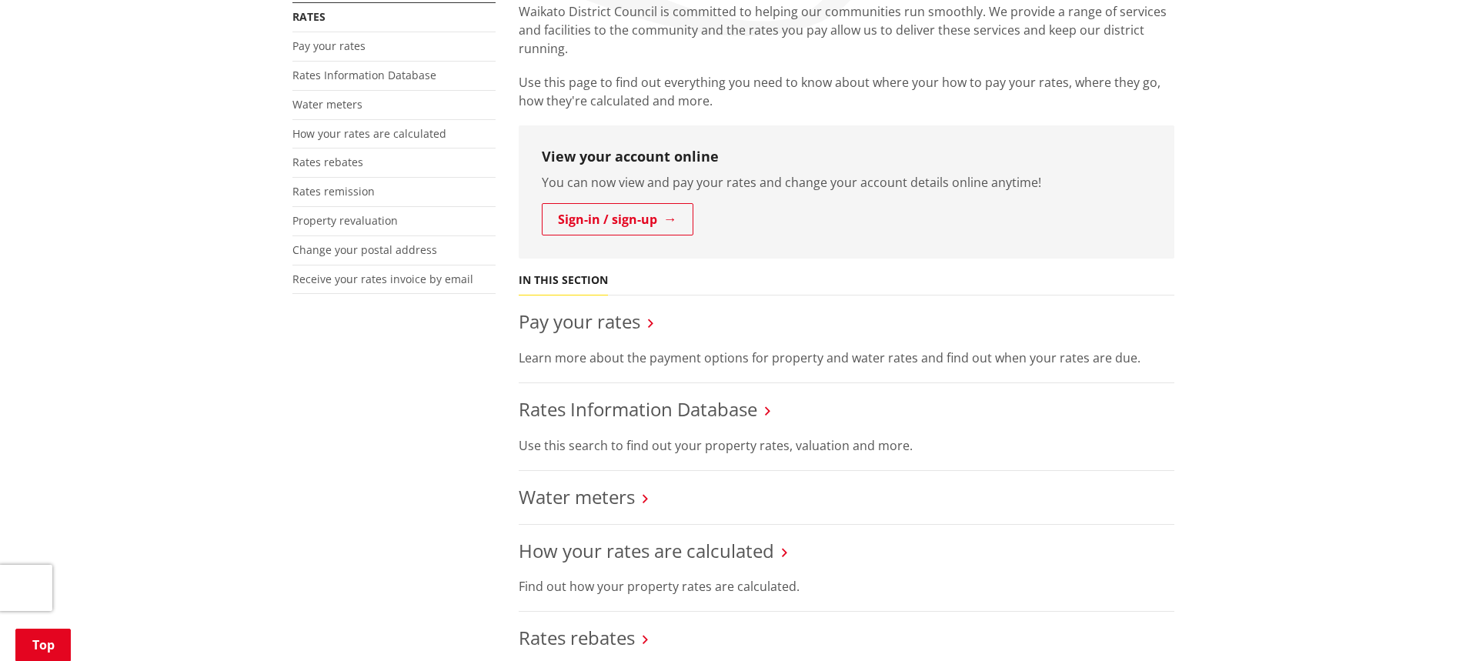
scroll to position [308, 0]
click at [622, 408] on link "Rates Information Database" at bounding box center [638, 409] width 239 height 25
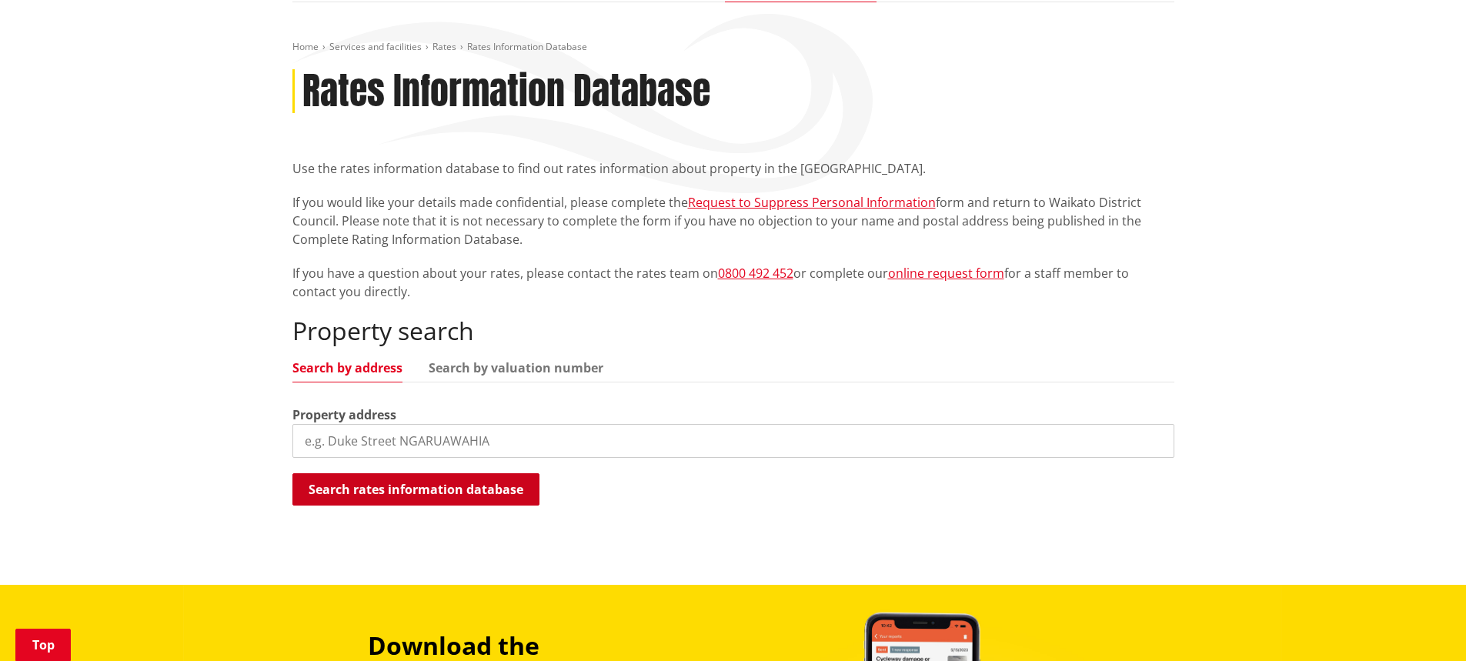
scroll to position [308, 0]
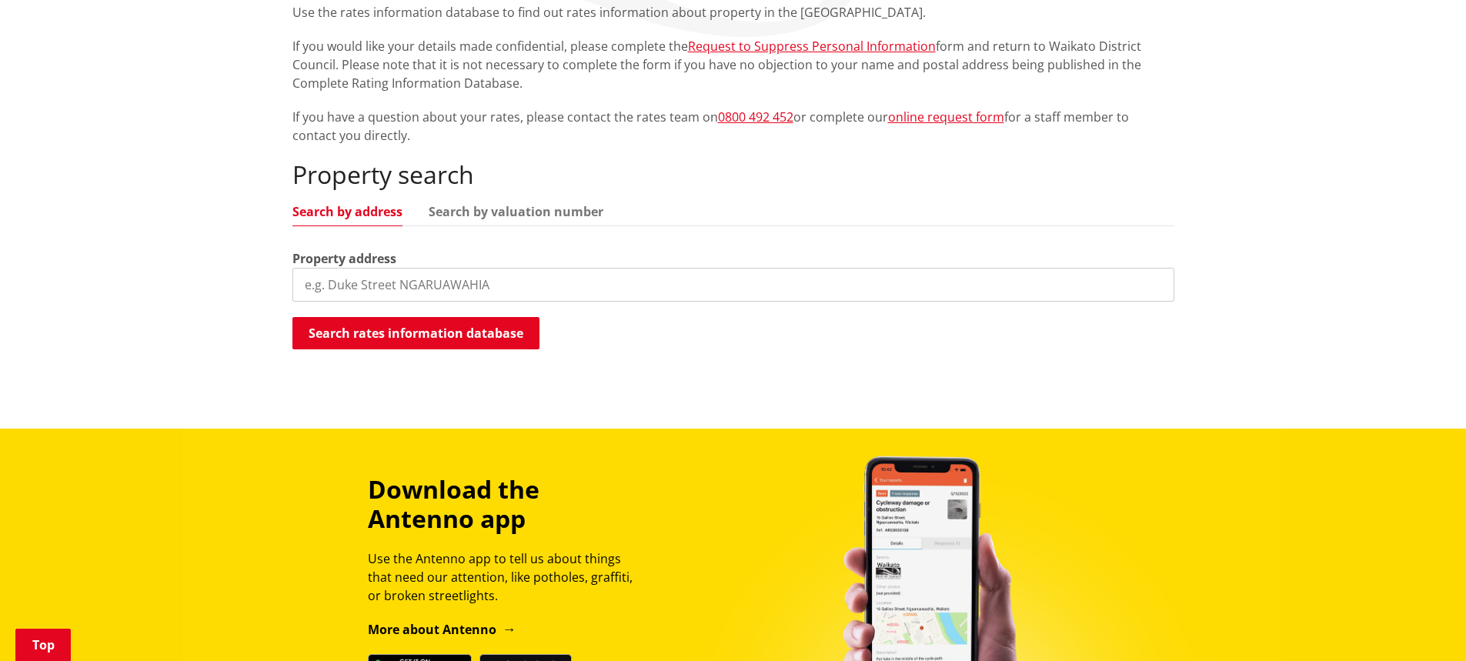
click at [329, 276] on input "search" at bounding box center [733, 285] width 882 height 34
click at [373, 341] on button "Search rates information database" at bounding box center [415, 333] width 247 height 32
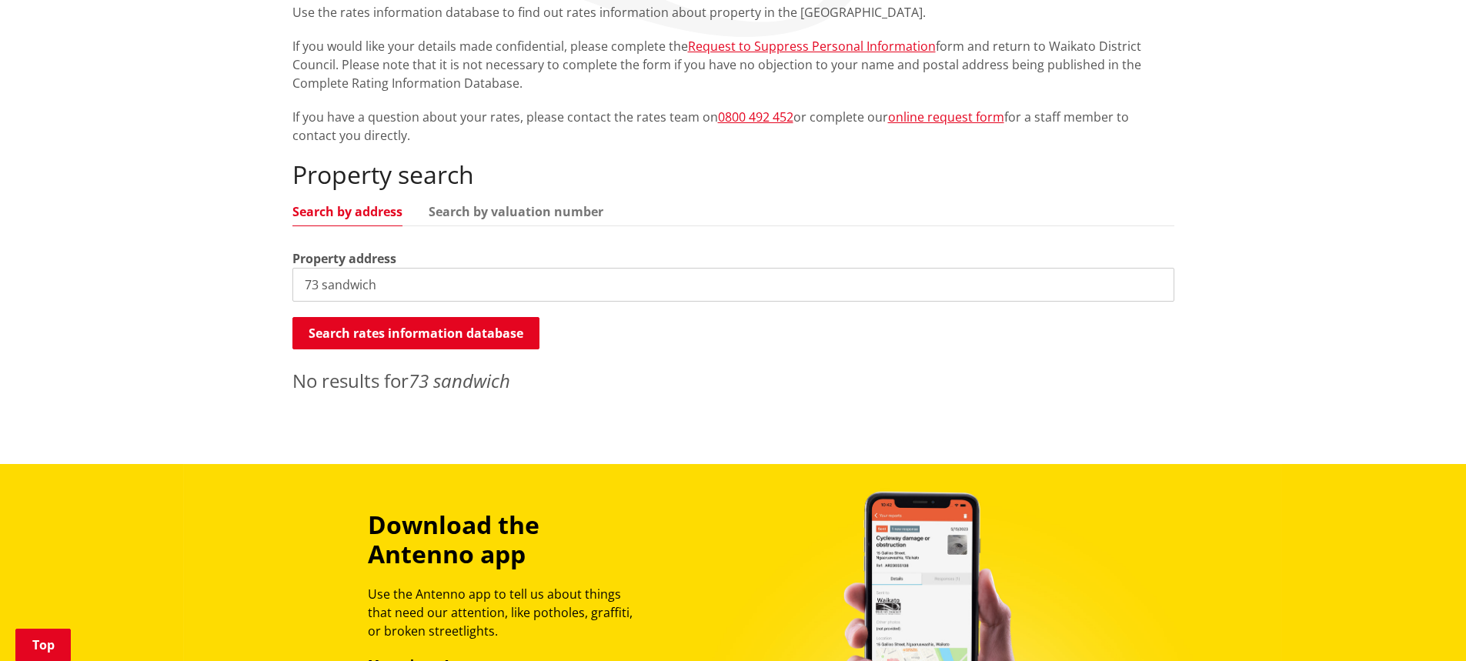
click at [406, 272] on input "73 sandwich" at bounding box center [733, 285] width 882 height 34
click at [484, 194] on div "Property search Search by address Search by valuation number Property address 7…" at bounding box center [733, 277] width 882 height 234
click at [390, 276] on input "73 sandwich" at bounding box center [733, 285] width 882 height 34
type input "73 sandwich road"
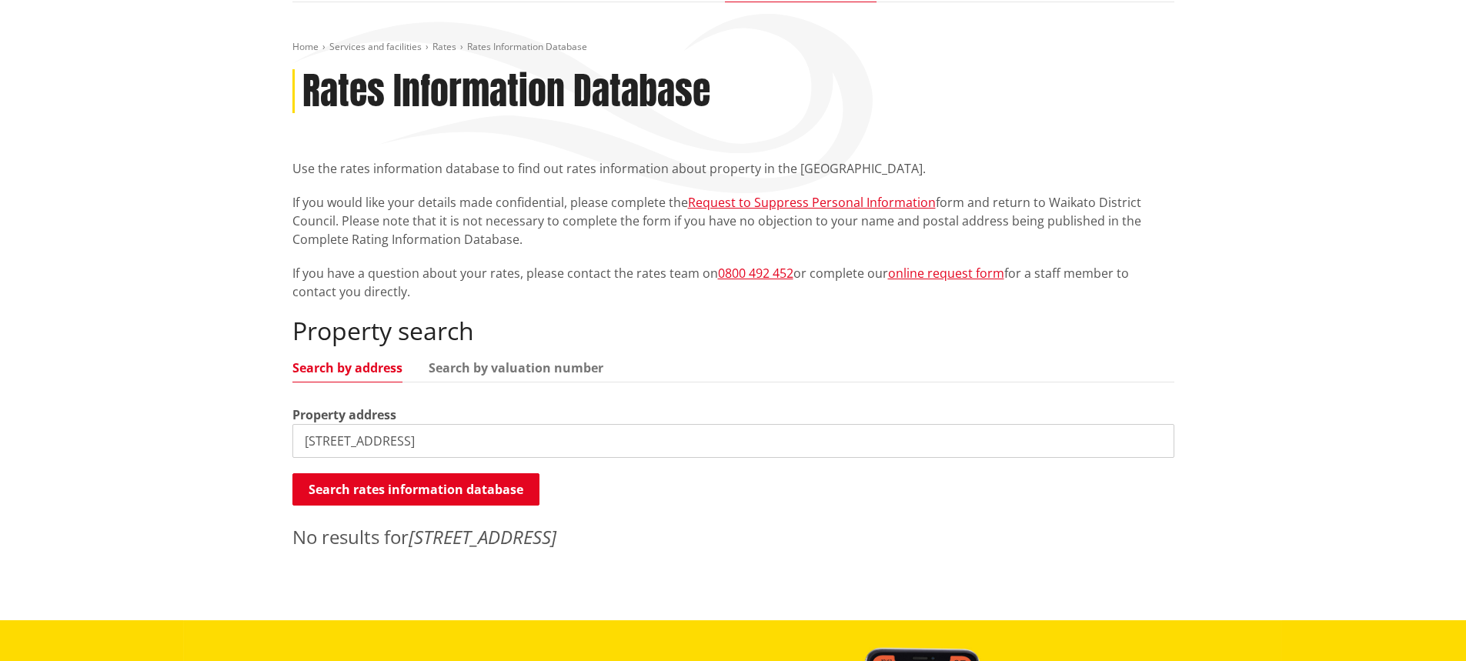
scroll to position [0, 0]
